Goal: Transaction & Acquisition: Purchase product/service

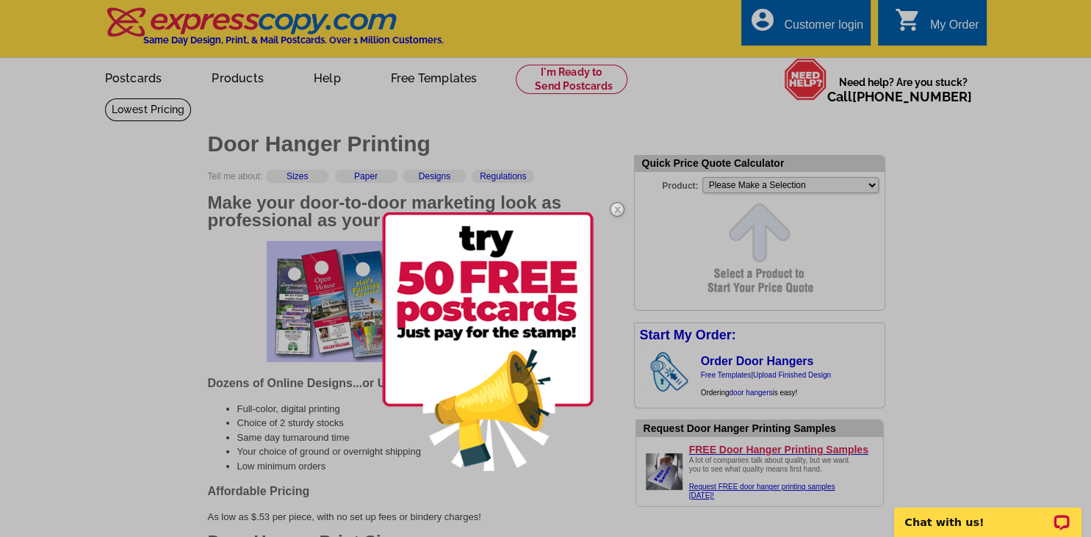
click at [616, 209] on img at bounding box center [617, 209] width 43 height 43
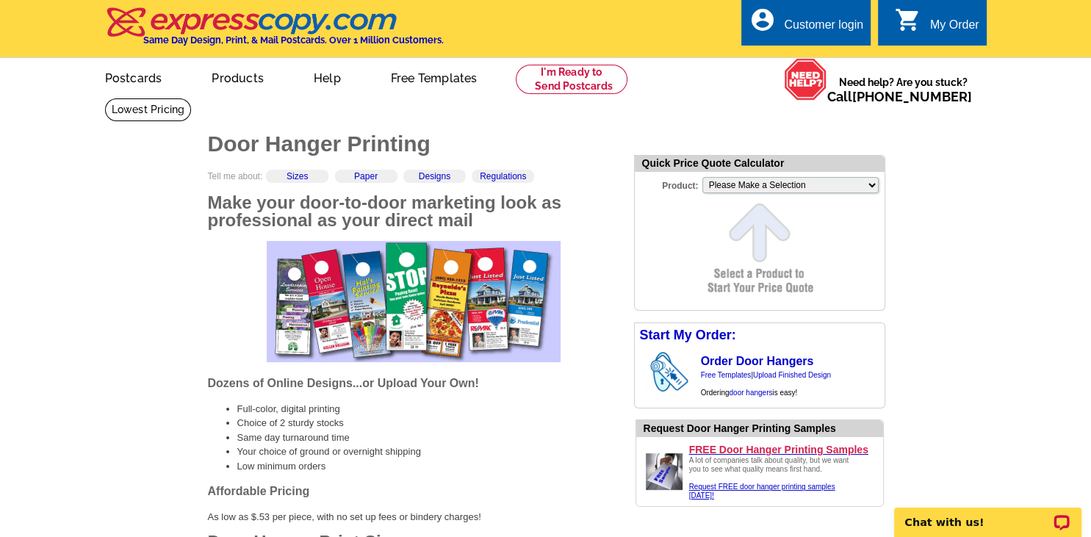
click at [616, 209] on h2 "Make your door-to-door marketing look as professional as your direct mail" at bounding box center [414, 211] width 412 height 35
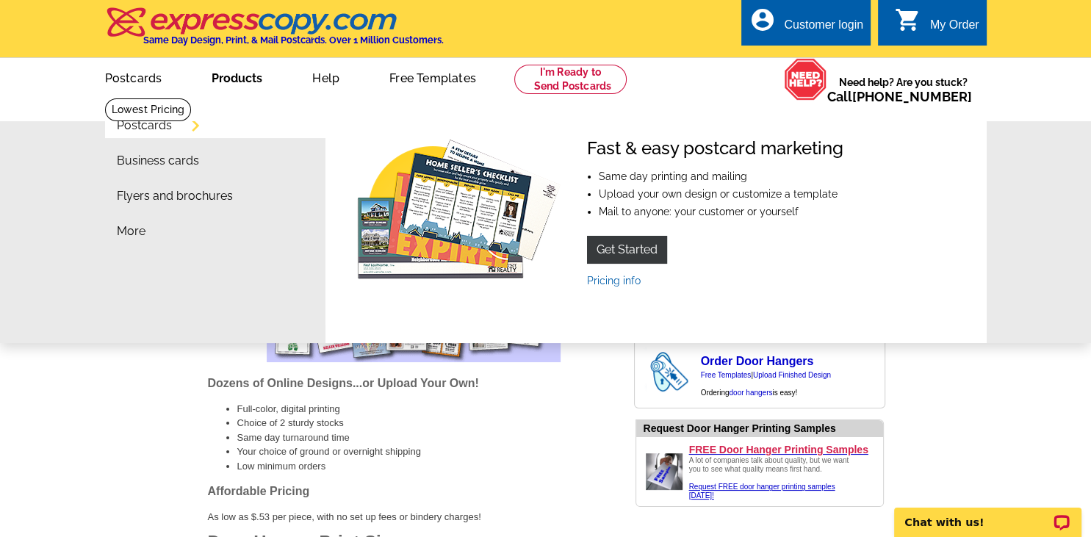
click at [228, 84] on link "Products" at bounding box center [237, 77] width 98 height 35
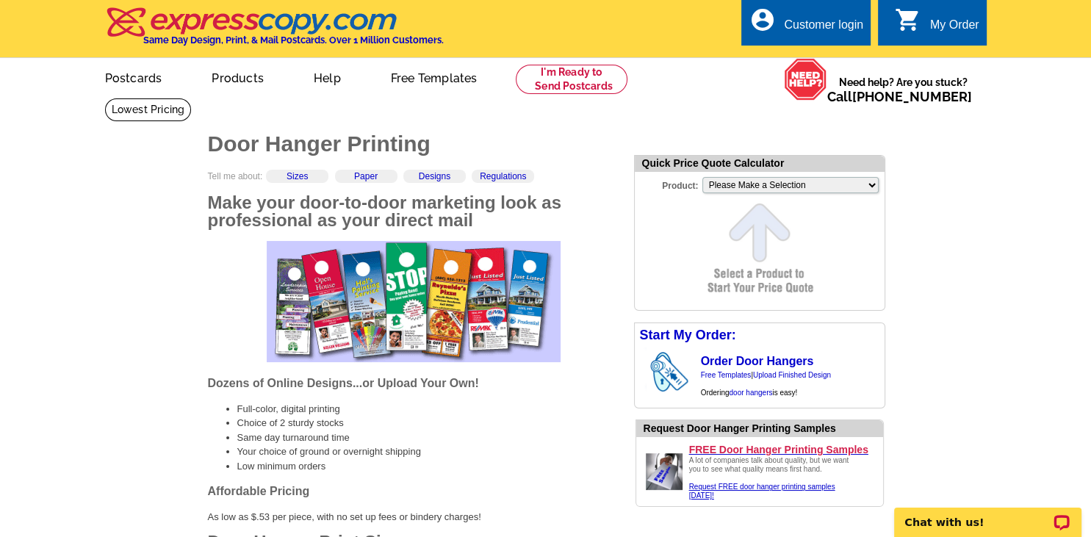
click at [228, 84] on link "Products" at bounding box center [237, 77] width 99 height 35
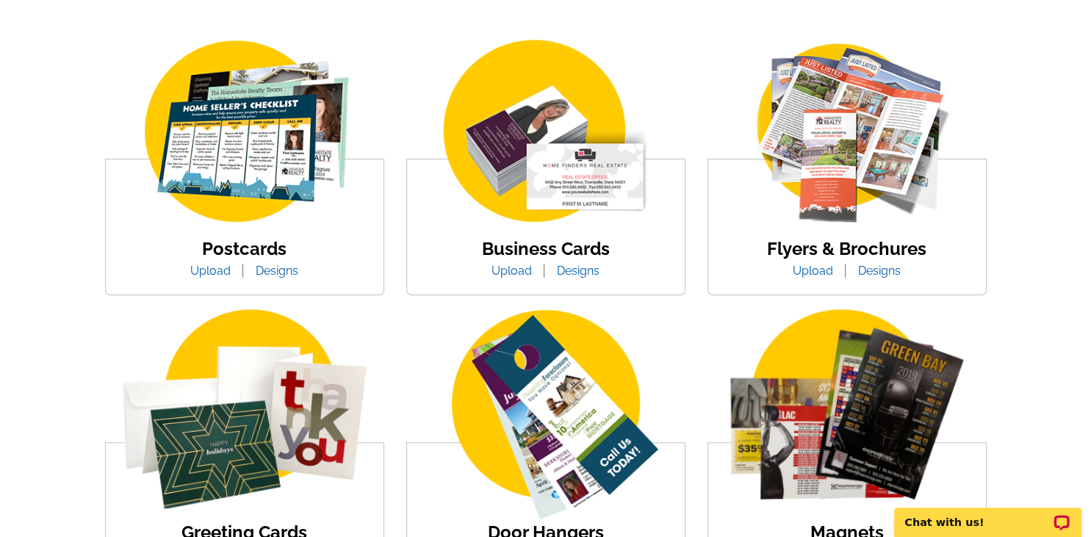
scroll to position [263, 0]
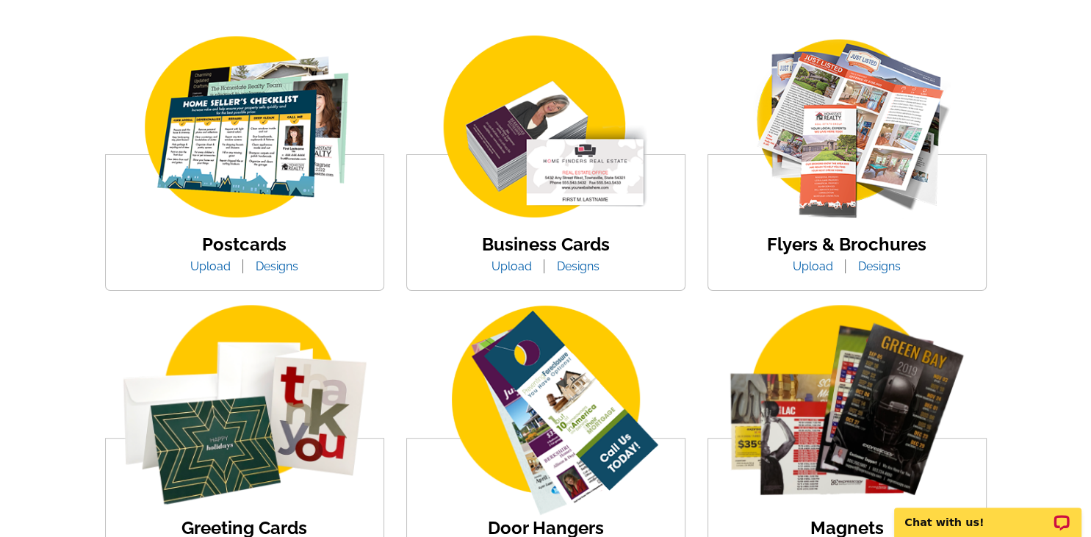
click at [895, 160] on img at bounding box center [847, 128] width 250 height 193
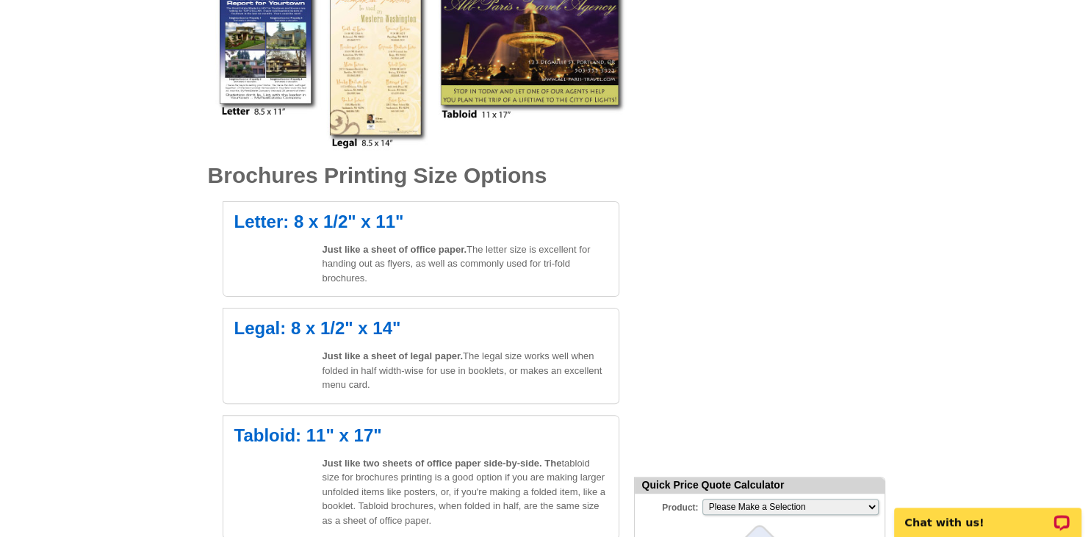
scroll to position [355, 0]
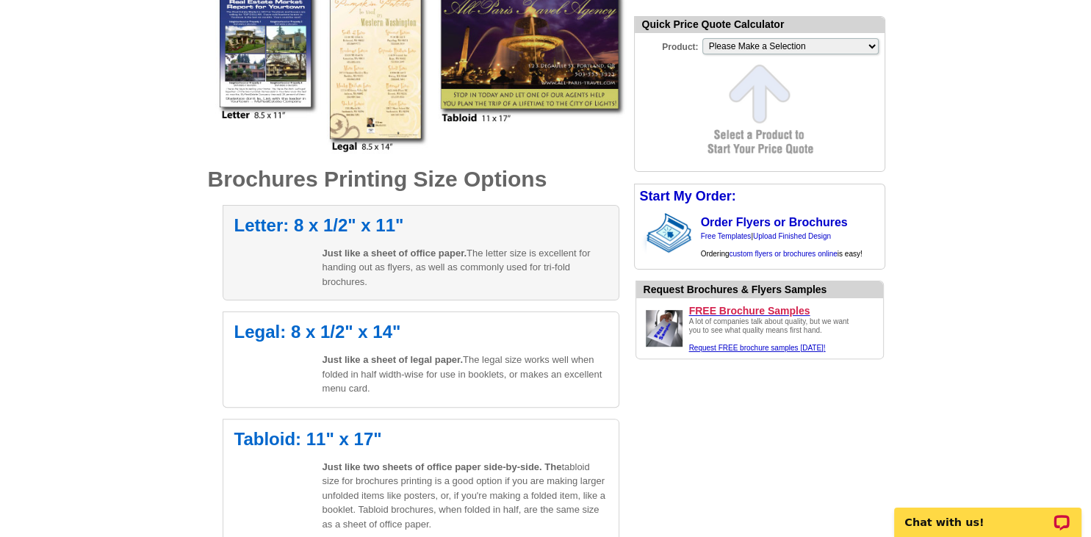
click at [312, 223] on h2 "Letter: 8 x 1/2" x 11"" at bounding box center [420, 226] width 373 height 18
select select "6"
click at [400, 268] on p "Just like a sheet of office paper. The letter size is excellent for handing out…" at bounding box center [465, 267] width 285 height 43
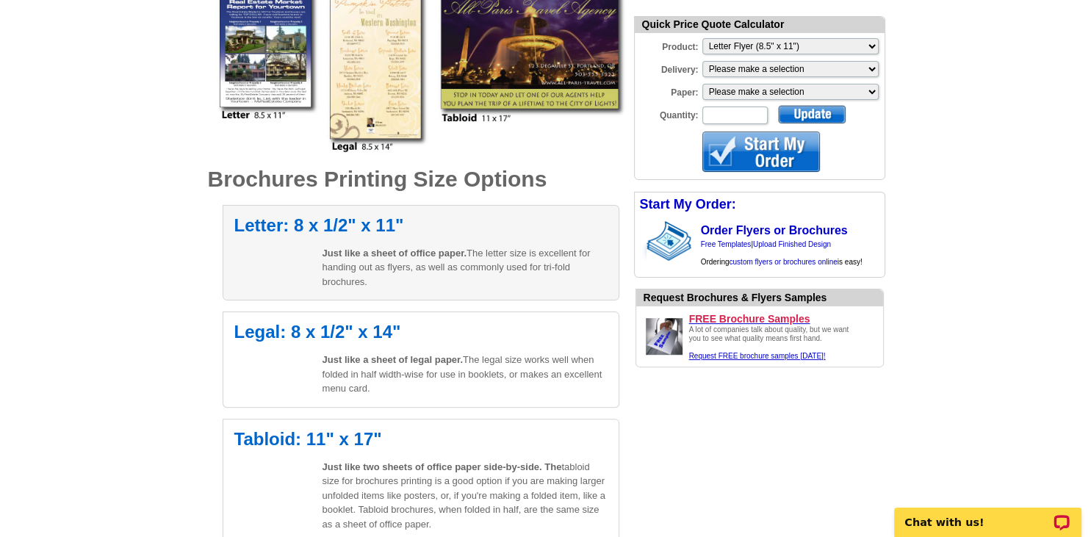
click at [402, 251] on span "Just like a sheet of office paper." at bounding box center [395, 253] width 145 height 11
click at [404, 289] on p "Just like a sheet of office paper. The letter size is excellent for handing out…" at bounding box center [465, 267] width 285 height 43
click at [401, 251] on span "Just like a sheet of office paper." at bounding box center [395, 253] width 145 height 11
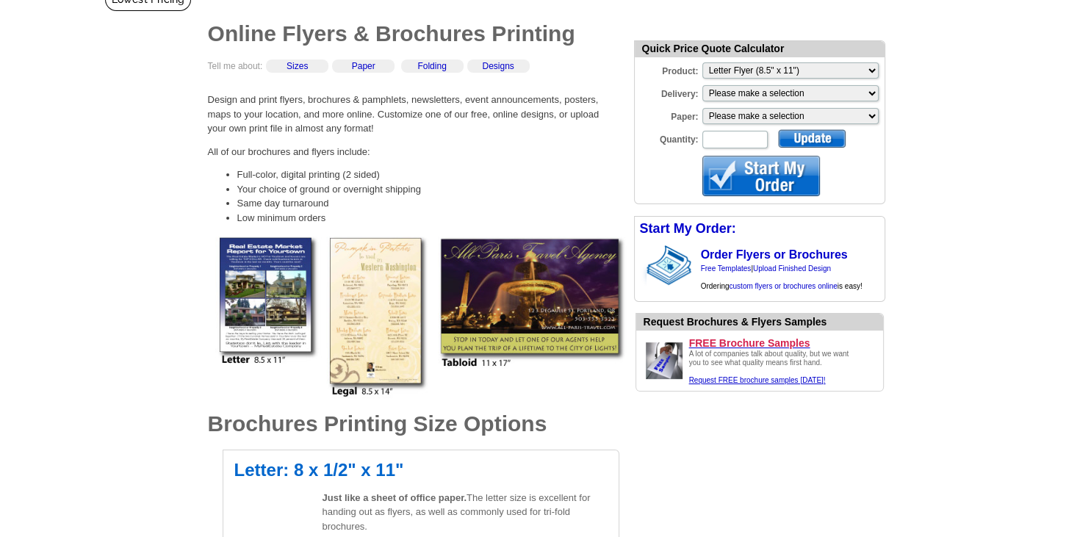
scroll to position [107, 0]
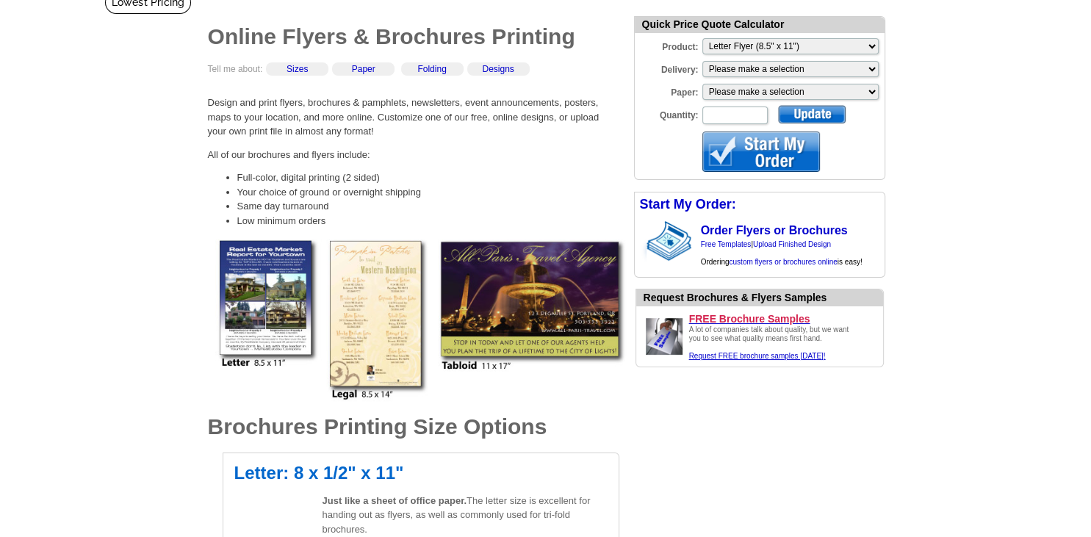
click at [810, 141] on div at bounding box center [762, 152] width 118 height 40
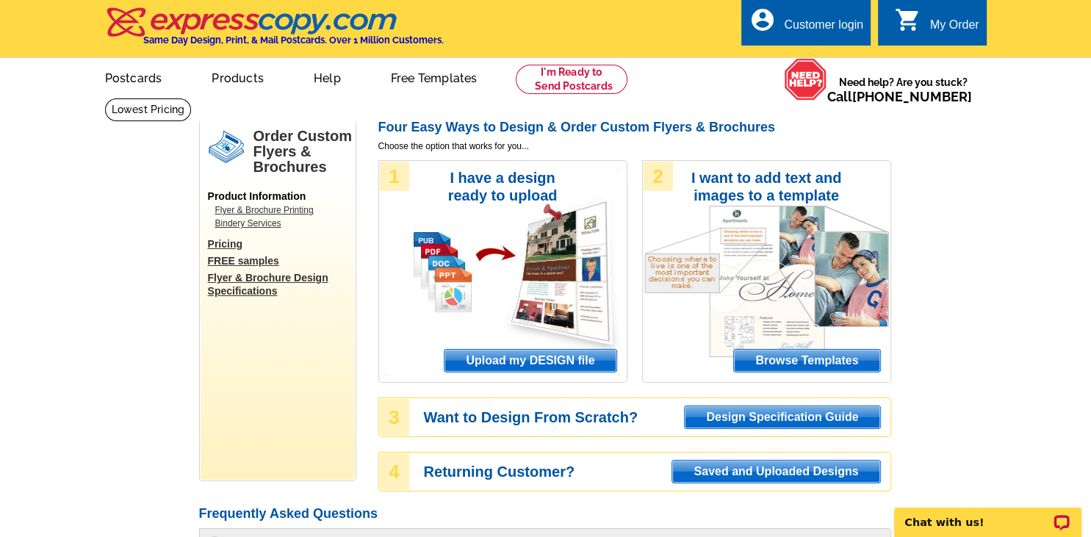
click at [268, 274] on link "Flyer & Brochure Design Specifications" at bounding box center [281, 284] width 147 height 26
click at [926, 524] on p "Chat with us!" at bounding box center [978, 523] width 146 height 12
